Goal: Go to known website: Go to known website

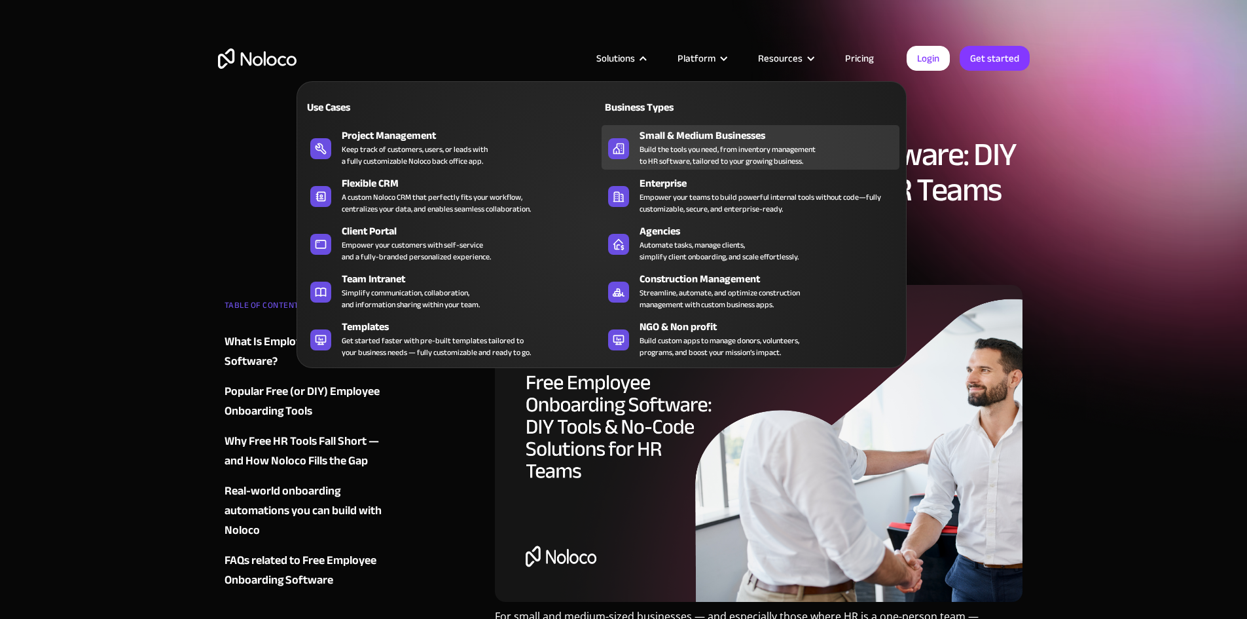
click at [680, 166] on div "Build the tools you need, from inventory management to HR software, tailored to…" at bounding box center [728, 155] width 176 height 24
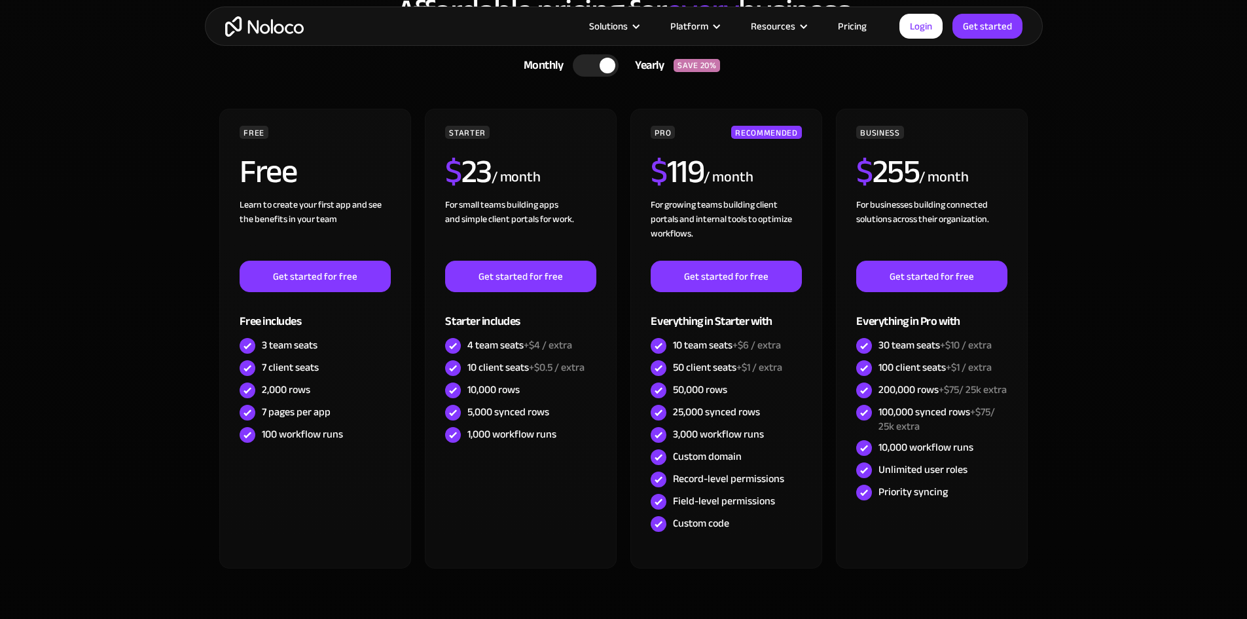
scroll to position [3601, 0]
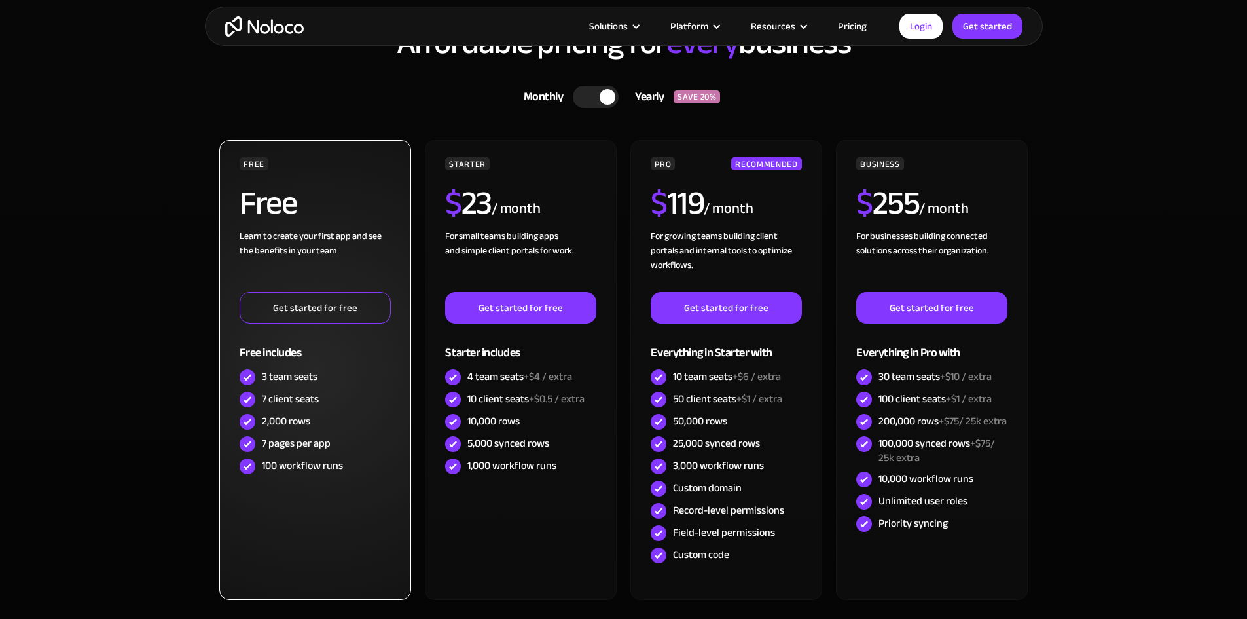
click at [316, 314] on link "Get started for free" at bounding box center [315, 307] width 151 height 31
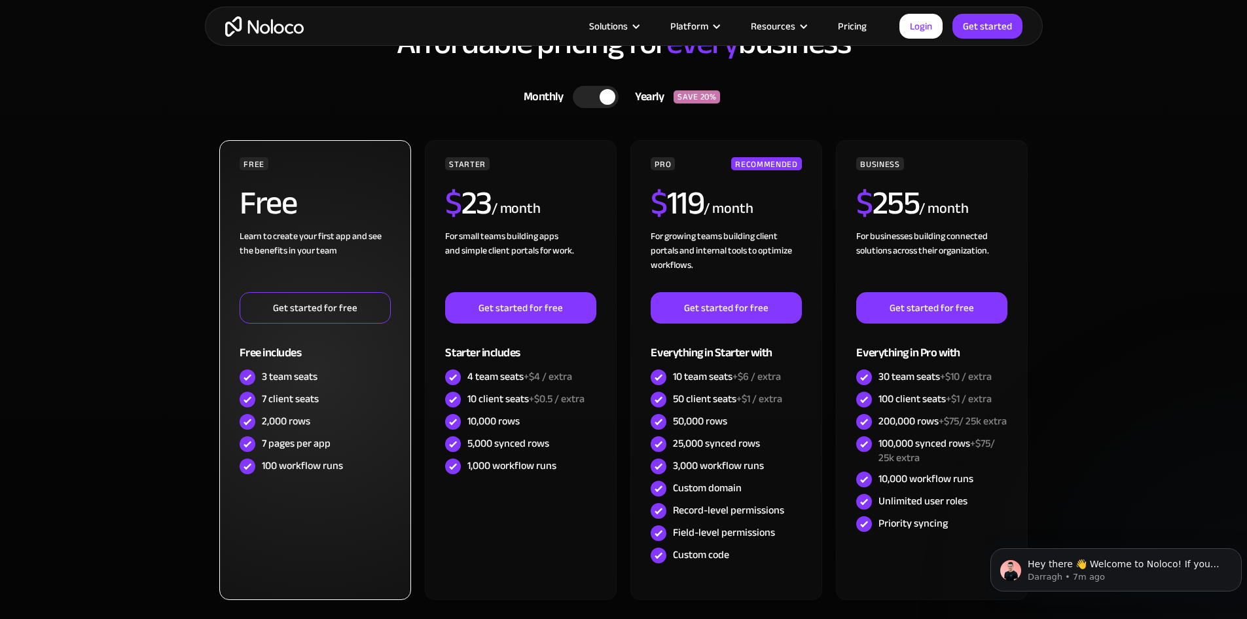
scroll to position [0, 0]
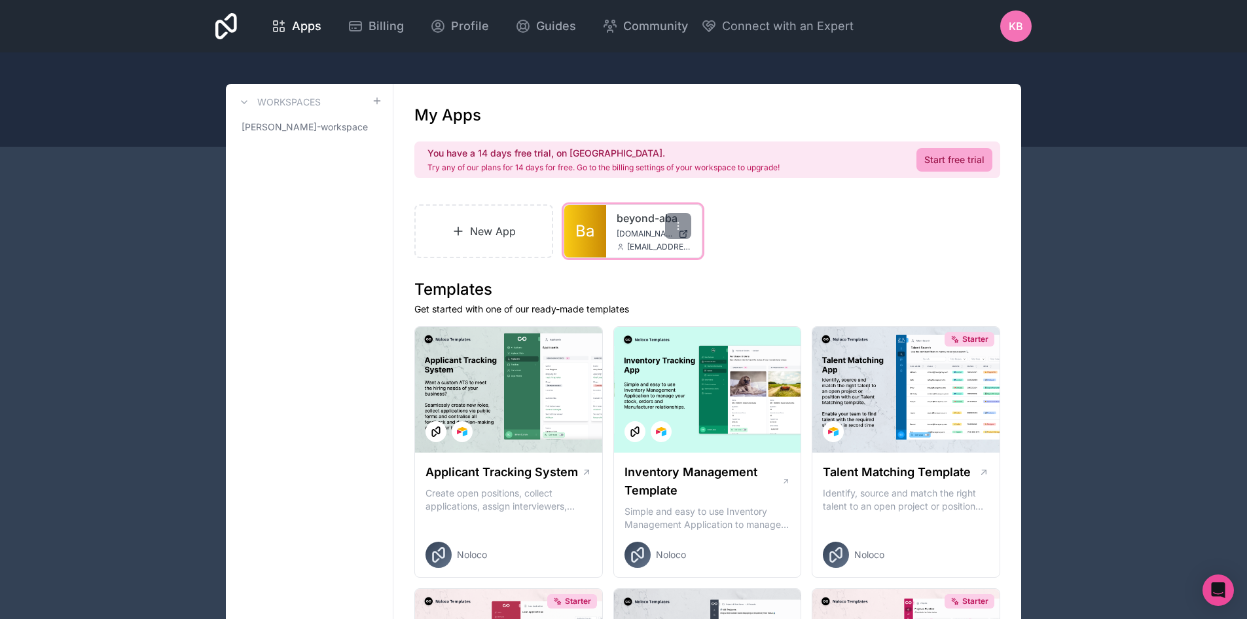
click at [621, 230] on span "[DOMAIN_NAME]" at bounding box center [645, 233] width 56 height 10
